Goal: Browse casually

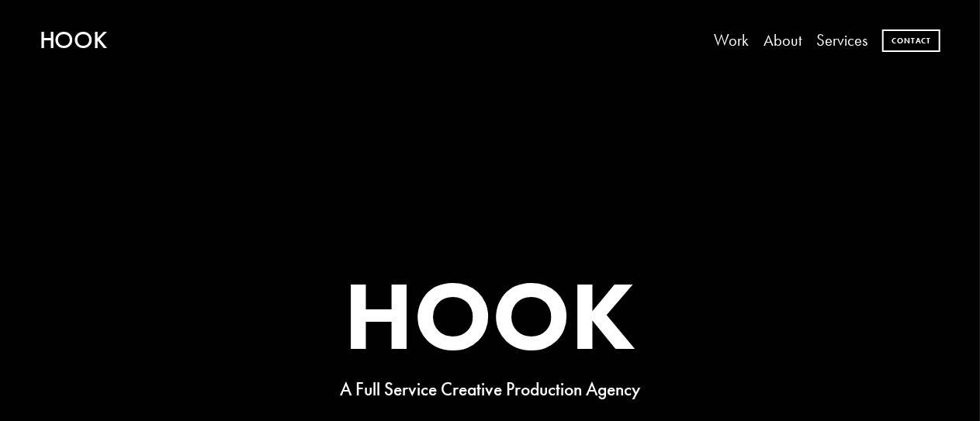
click at [833, 197] on div "HOOK A Full Service Creative Production Agency Premium Video and Photography Co…" at bounding box center [490, 336] width 980 height 510
